Goal: Information Seeking & Learning: Learn about a topic

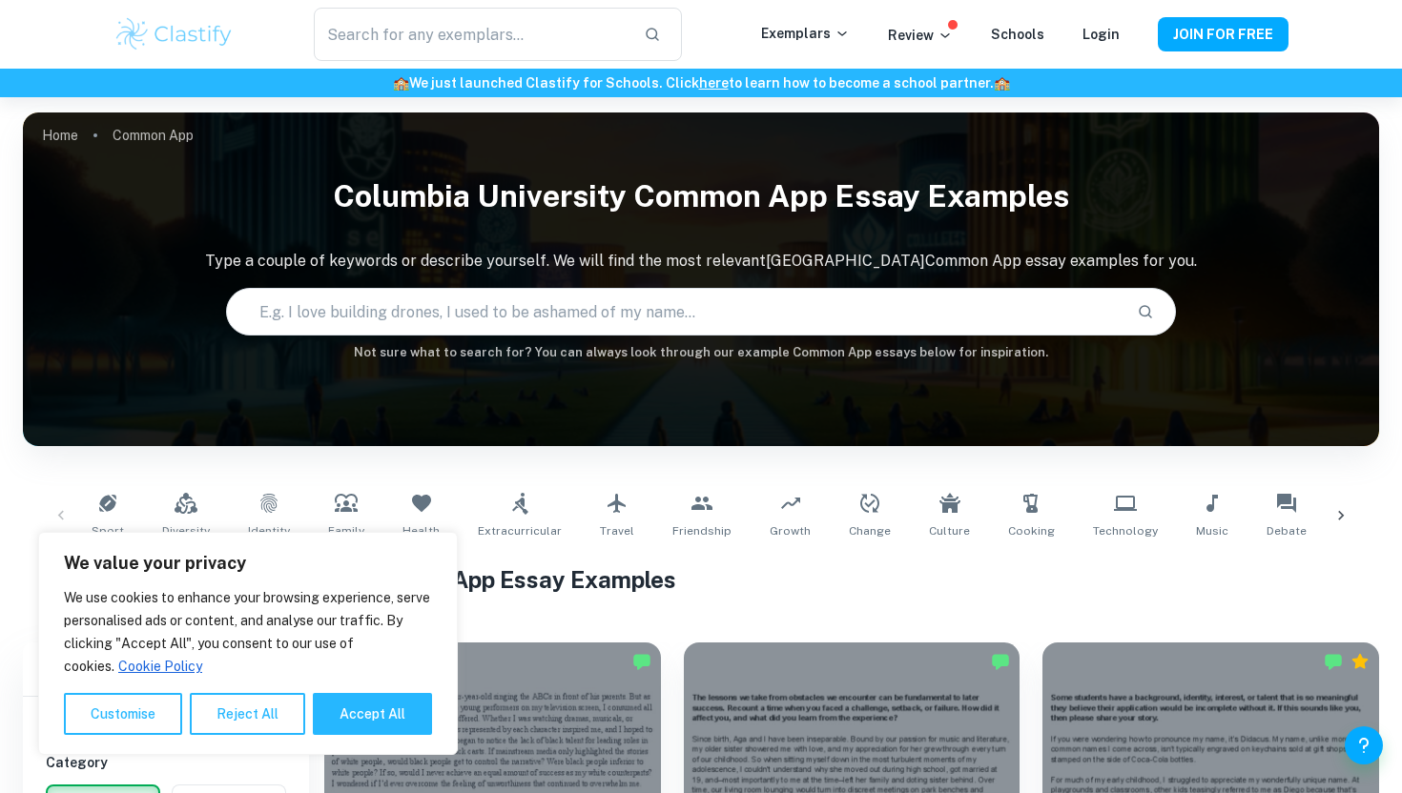
scroll to position [421, 0]
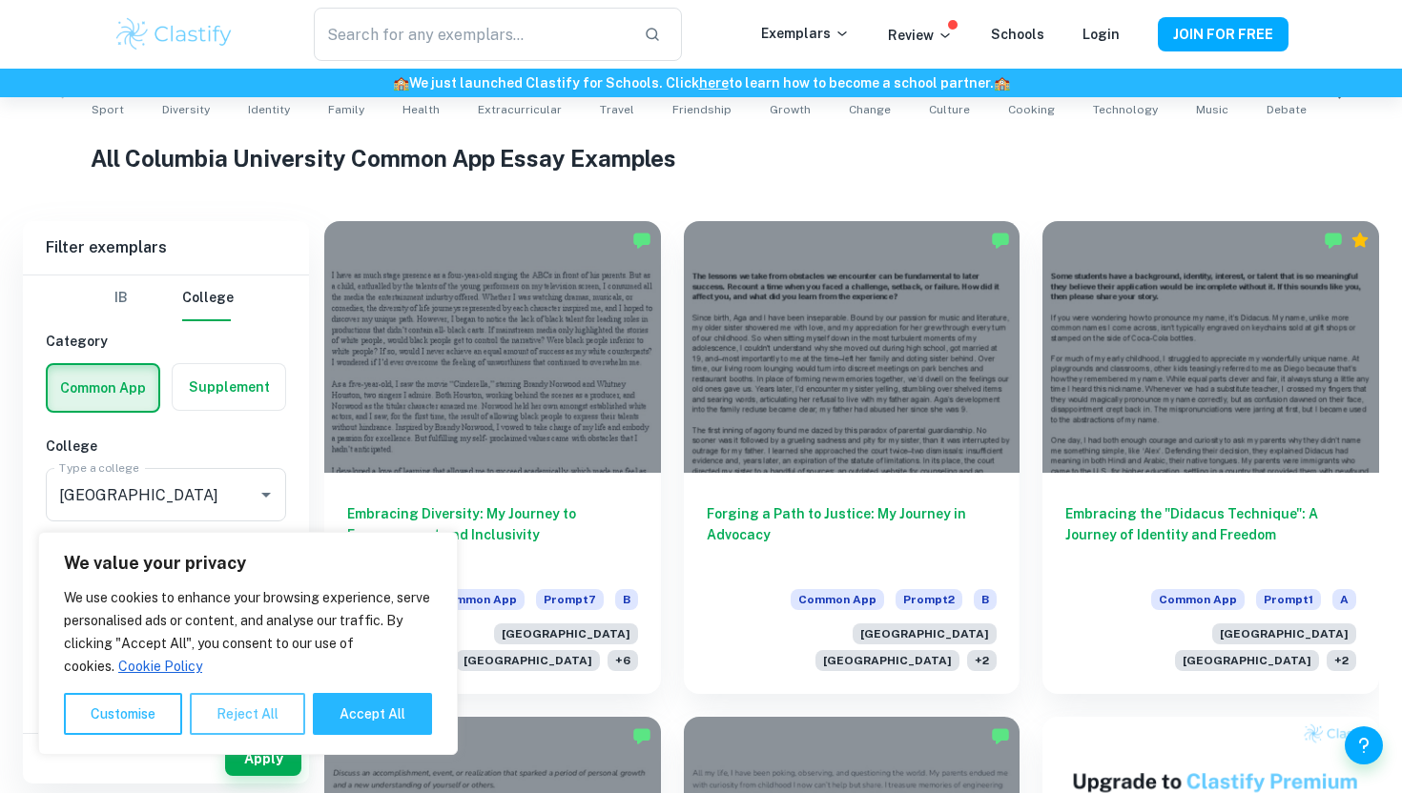
click at [237, 710] on button "Reject All" at bounding box center [247, 714] width 115 height 42
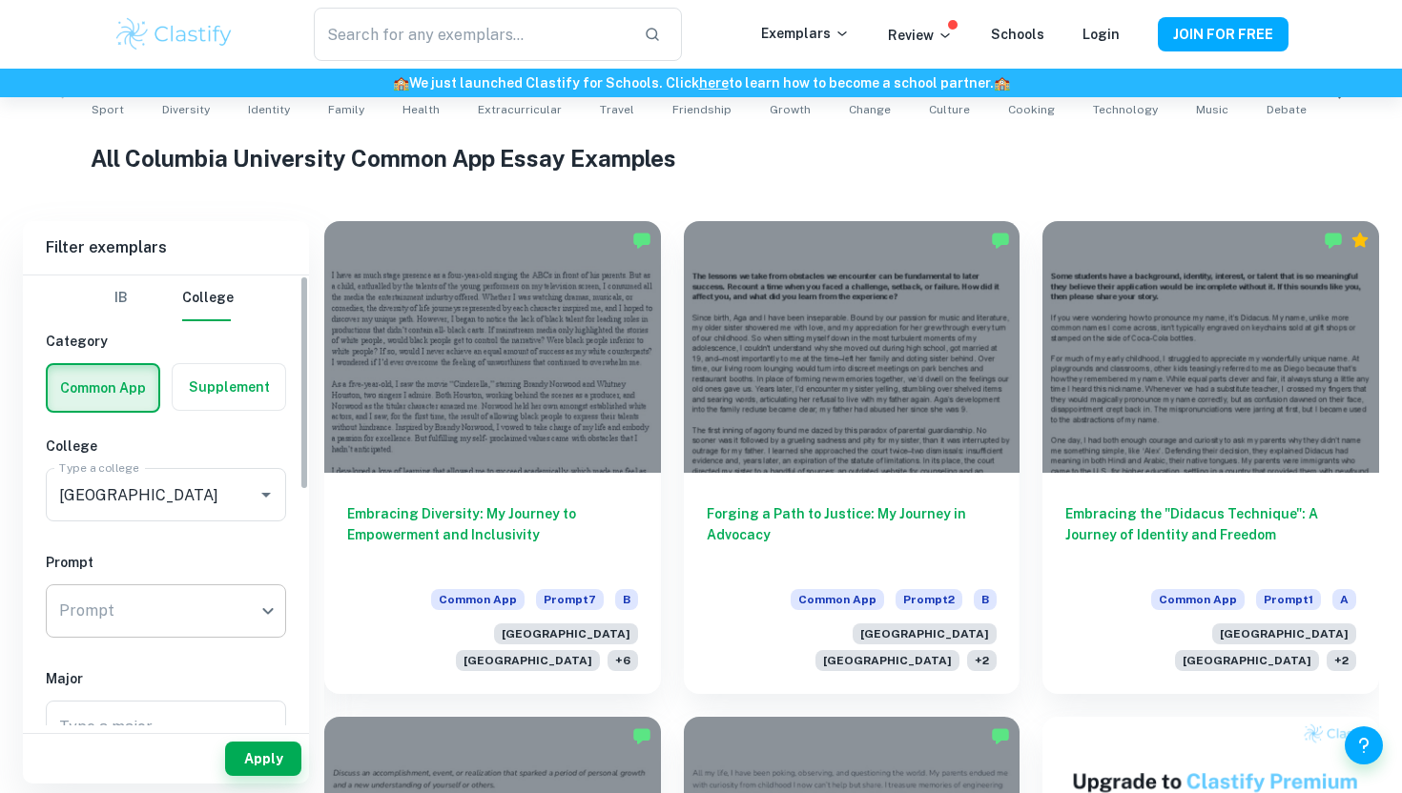
click at [157, 469] on body "We value your privacy We use cookies to enhance your browsing experience, serve…" at bounding box center [701, 72] width 1402 height 793
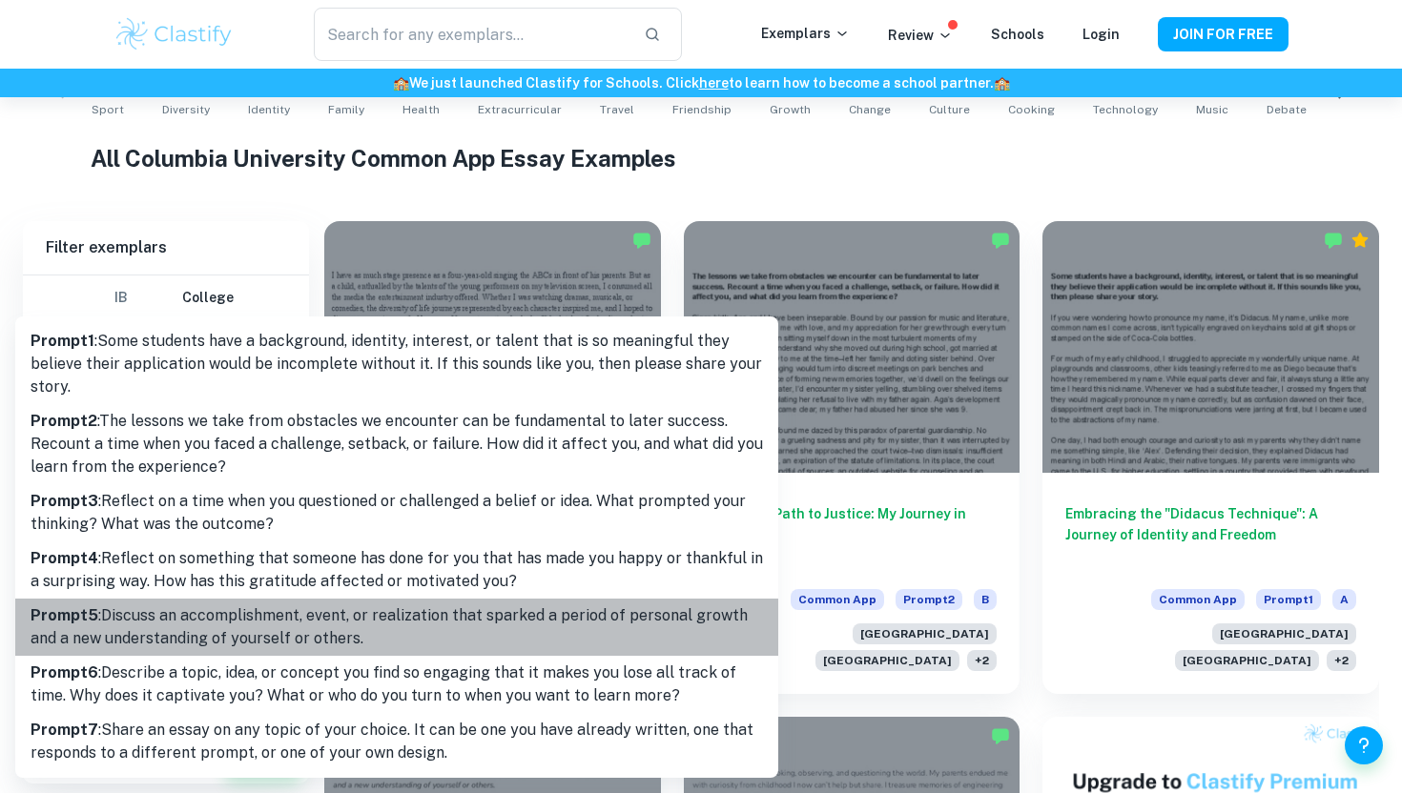
click at [292, 614] on p "Prompt 5 : Discuss an accomplishment, event, or realization that sparked a peri…" at bounding box center [397, 628] width 732 height 46
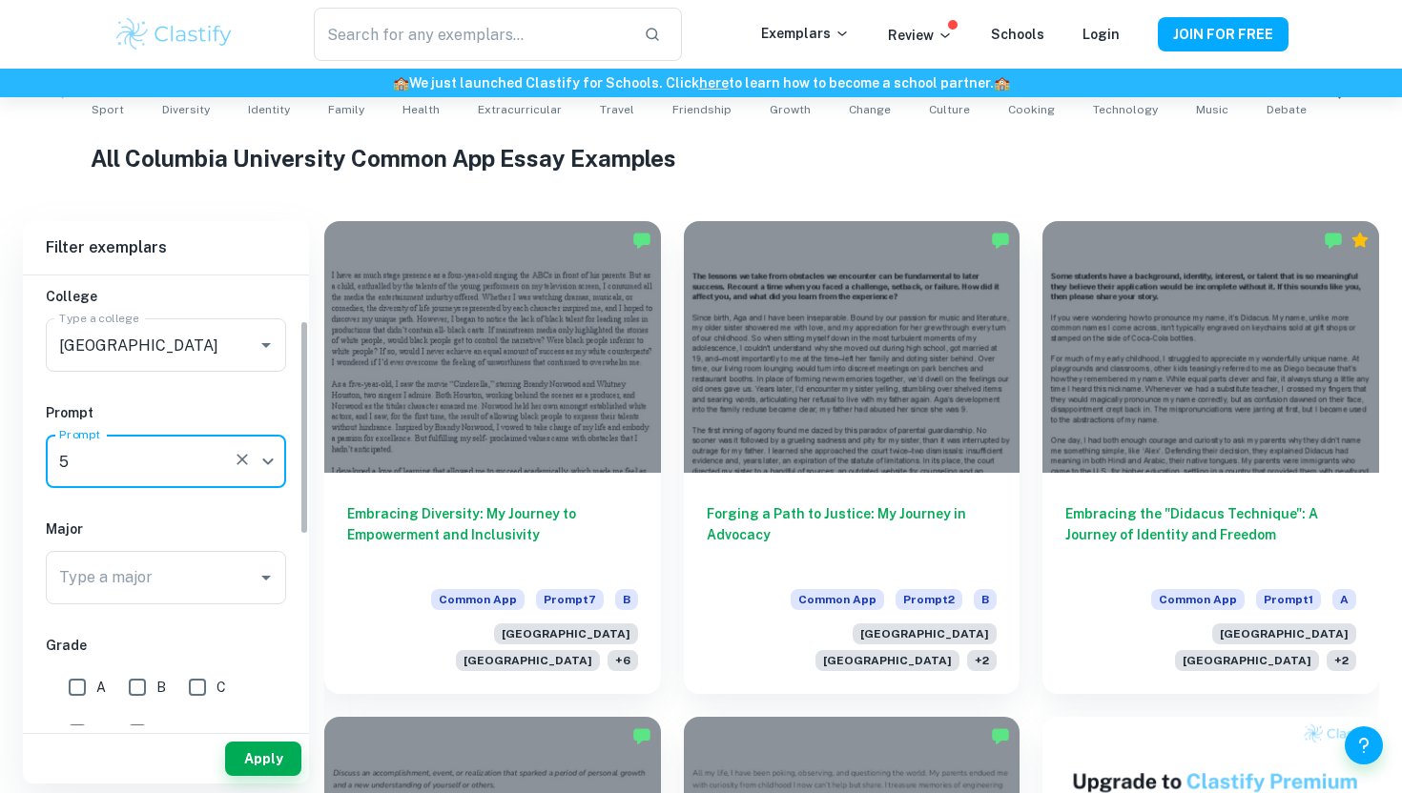
scroll to position [151, 0]
click at [273, 769] on button "Apply" at bounding box center [263, 759] width 76 height 34
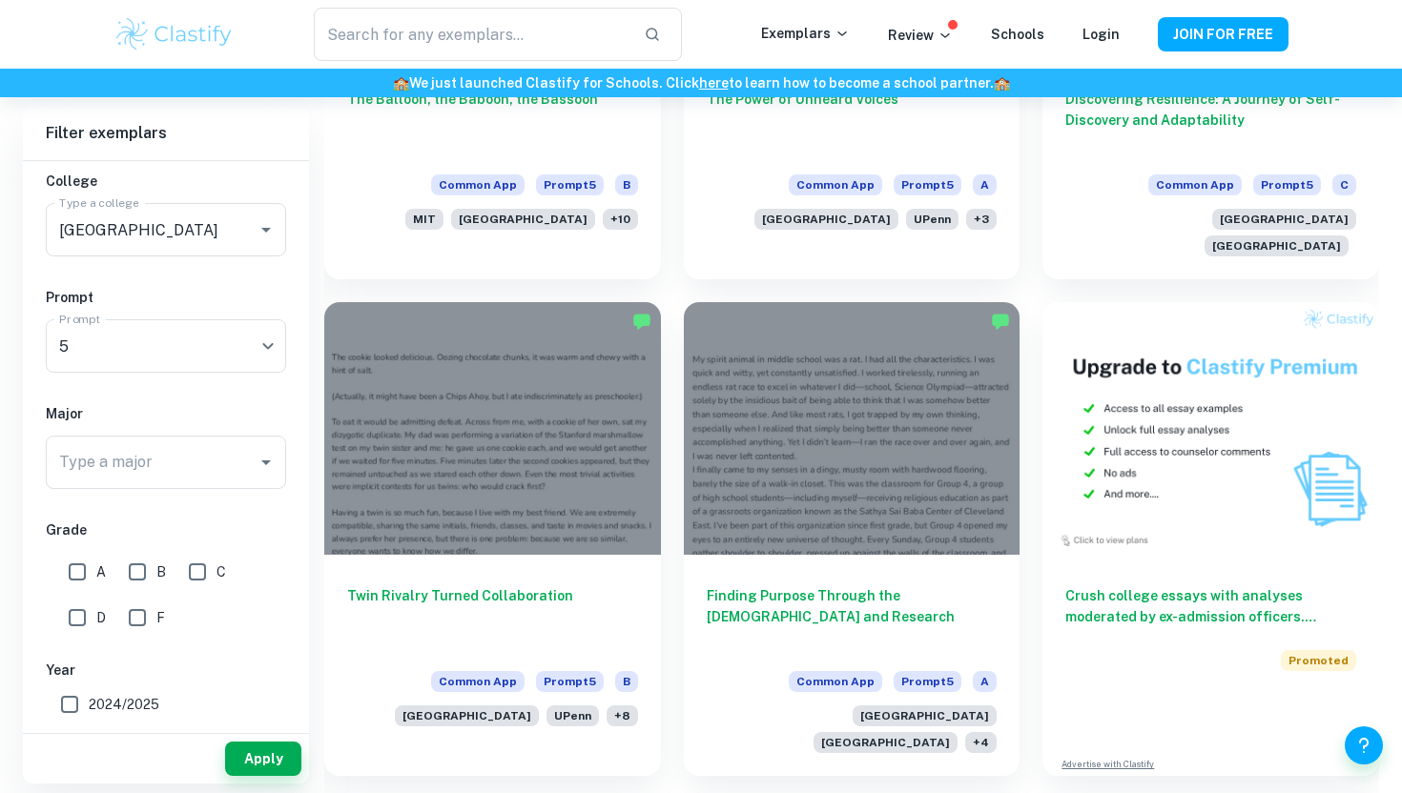
scroll to position [846, 0]
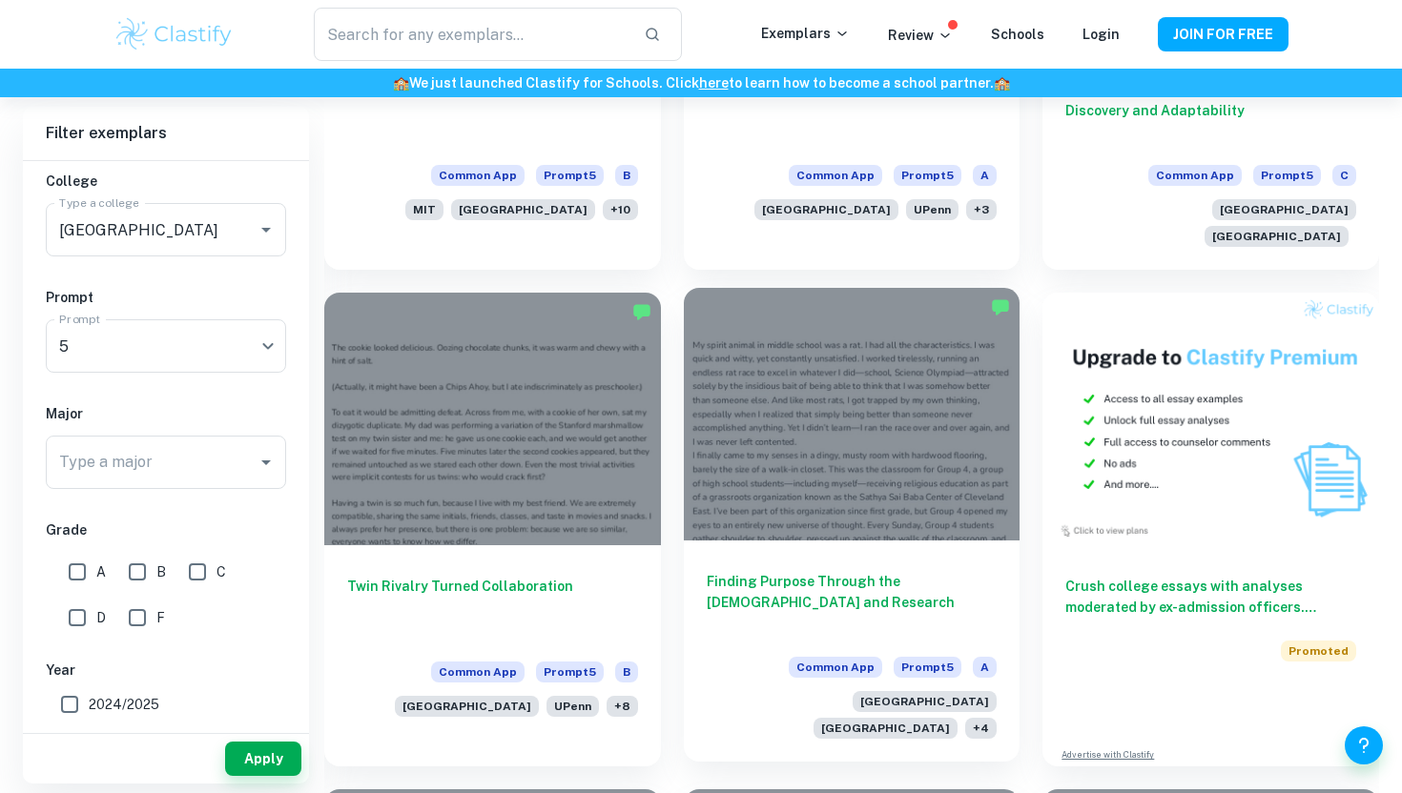
click at [901, 385] on div at bounding box center [852, 414] width 337 height 252
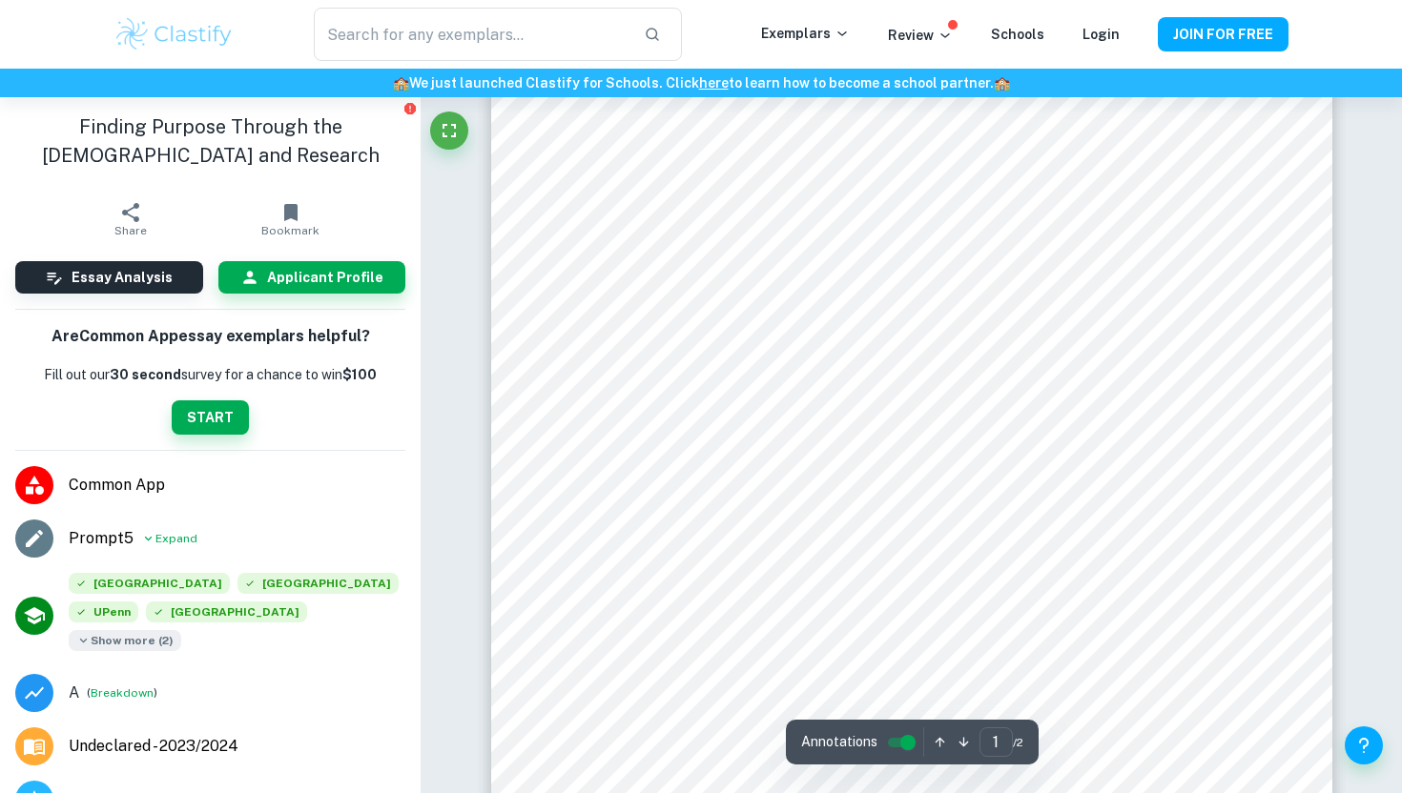
scroll to position [254, 0]
